Goal: Information Seeking & Learning: Learn about a topic

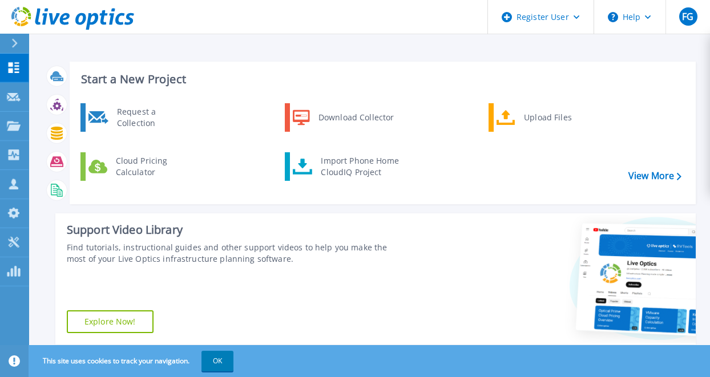
click at [676, 74] on h3 "Start a New Project" at bounding box center [381, 79] width 600 height 13
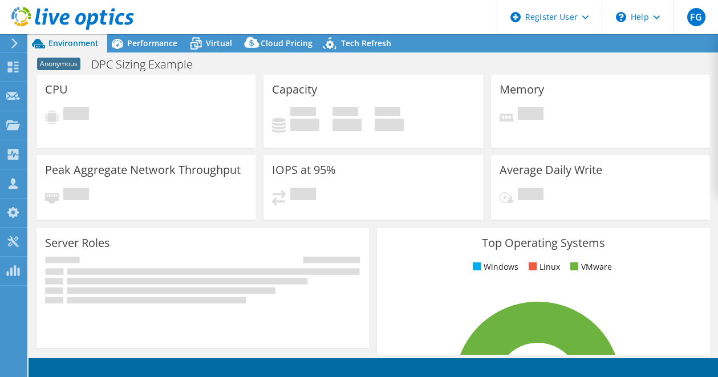
select select "USD"
radio input "true"
radio input "false"
select select "USEast"
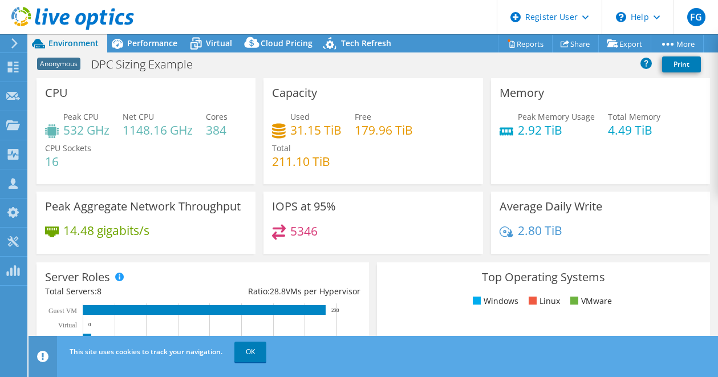
click at [693, 135] on div "Memory Peak Memory Usage 2.92 TiB Total Memory 4.49 TiB" at bounding box center [600, 131] width 219 height 106
click at [137, 43] on span "Performance" at bounding box center [152, 43] width 50 height 11
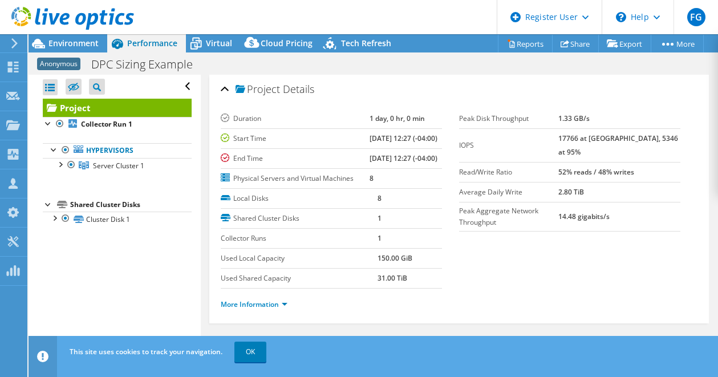
click at [54, 38] on div at bounding box center [67, 19] width 134 height 38
click at [62, 40] on span "Environment" at bounding box center [74, 43] width 50 height 11
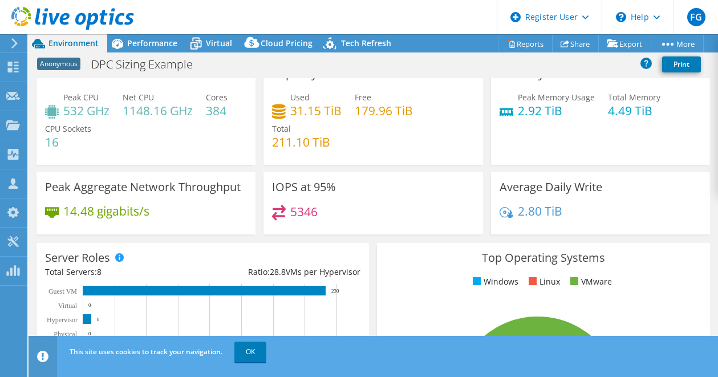
scroll to position [20, 0]
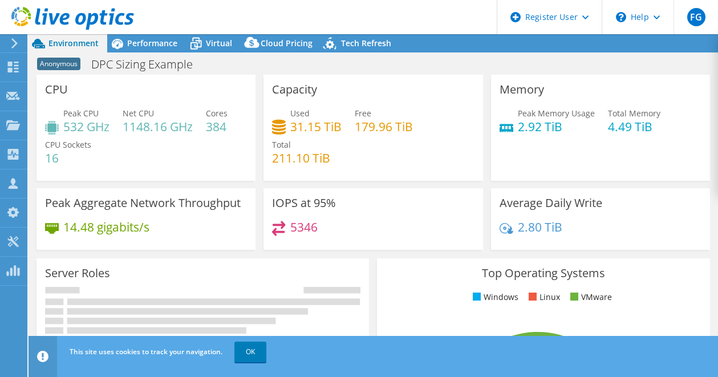
select select "USEast"
select select "USD"
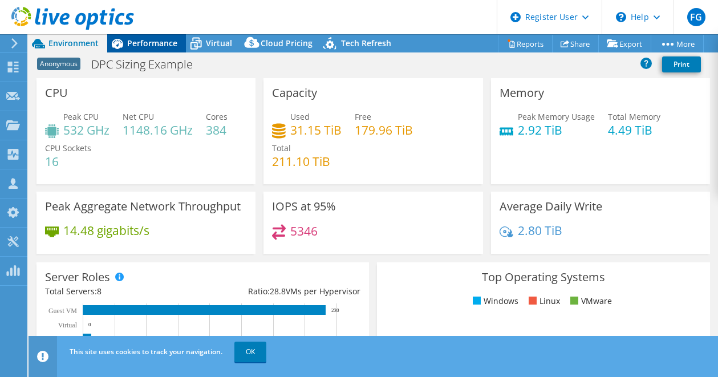
click at [151, 49] on div "Performance" at bounding box center [146, 43] width 79 height 18
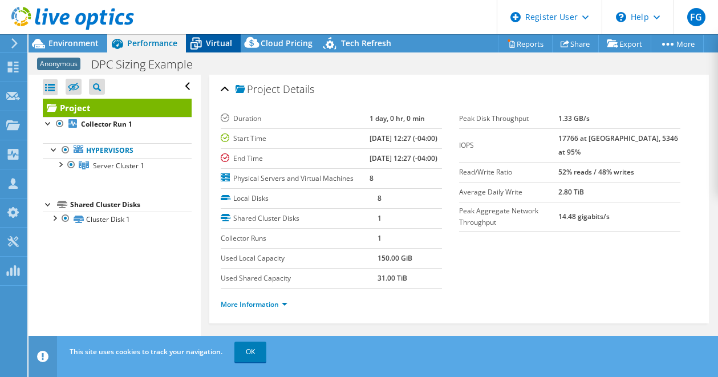
click at [205, 48] on icon at bounding box center [196, 44] width 20 height 20
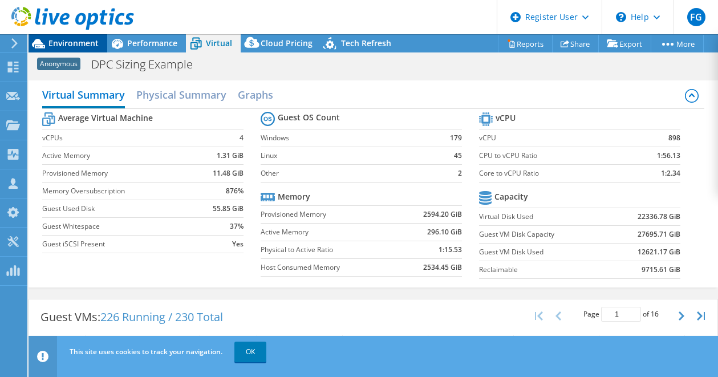
click at [71, 43] on span "Environment" at bounding box center [74, 43] width 50 height 11
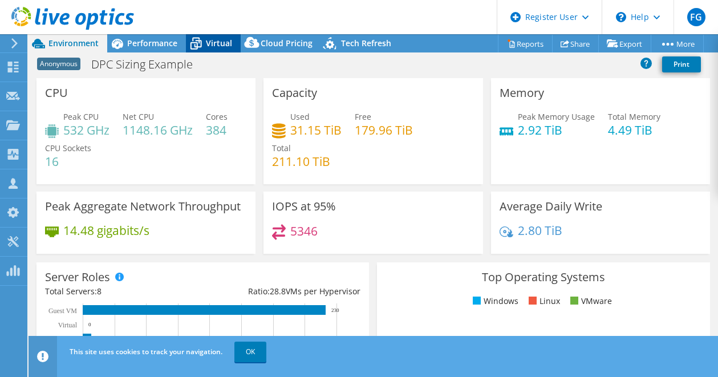
click at [201, 41] on icon at bounding box center [196, 44] width 11 height 9
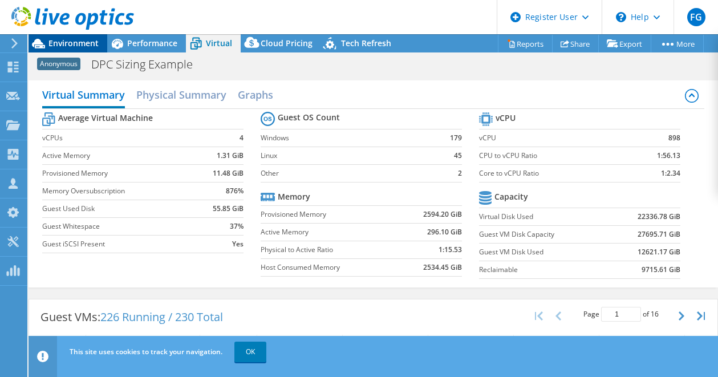
click at [90, 47] on span "Environment" at bounding box center [74, 43] width 50 height 11
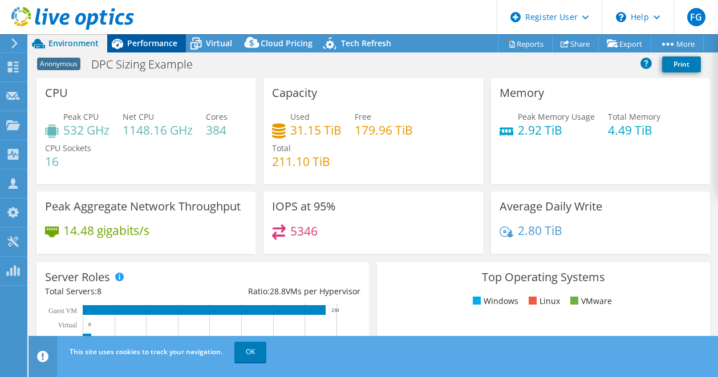
click at [152, 49] on span "Performance" at bounding box center [152, 43] width 50 height 11
